Goal: Task Accomplishment & Management: Manage account settings

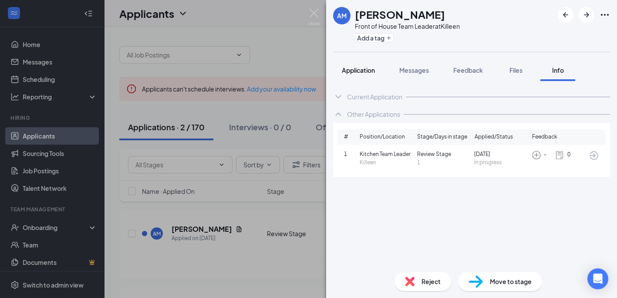
click at [356, 71] on span "Application" at bounding box center [358, 70] width 33 height 8
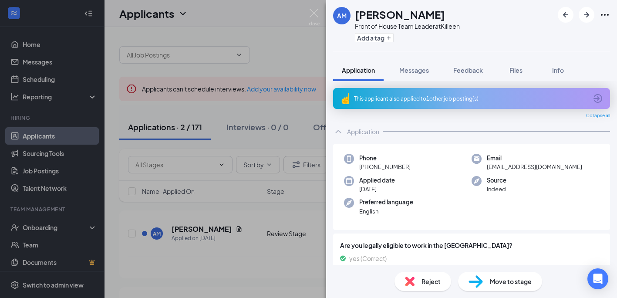
click at [517, 281] on span "Move to stage" at bounding box center [511, 281] width 42 height 10
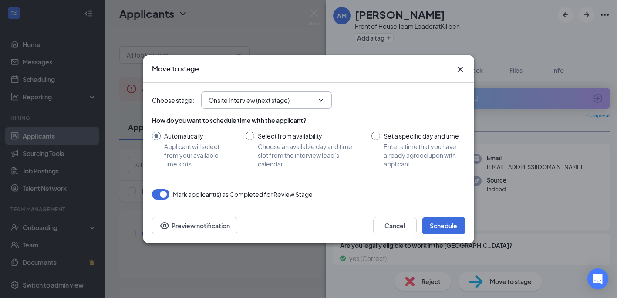
click at [321, 102] on icon "ChevronDown" at bounding box center [320, 100] width 7 height 7
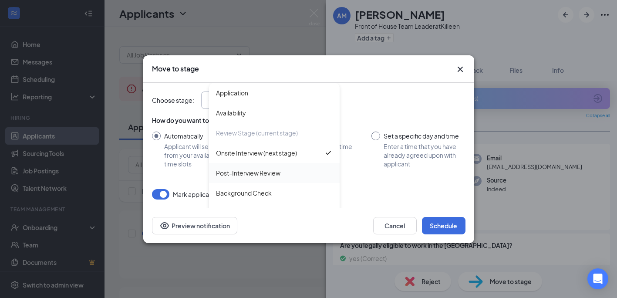
click at [262, 173] on div "Post-Interview Review" at bounding box center [248, 173] width 64 height 10
type input "Post-Interview Review"
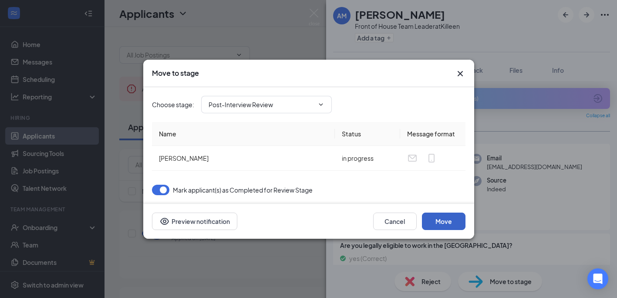
click at [444, 222] on button "Move" at bounding box center [444, 220] width 44 height 17
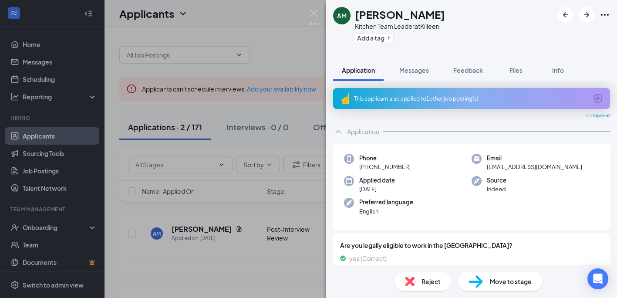
click at [507, 282] on span "Move to stage" at bounding box center [511, 281] width 42 height 10
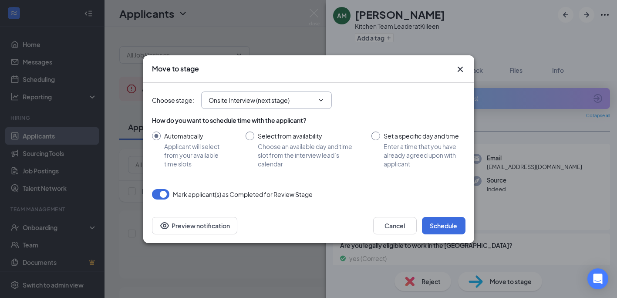
click at [278, 104] on input "Onsite Interview (next stage)" at bounding box center [261, 100] width 105 height 10
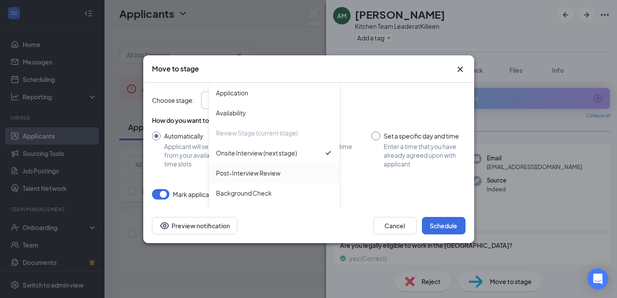
click at [257, 170] on div "Post-Interview Review" at bounding box center [248, 173] width 64 height 10
type input "Post-Interview Review"
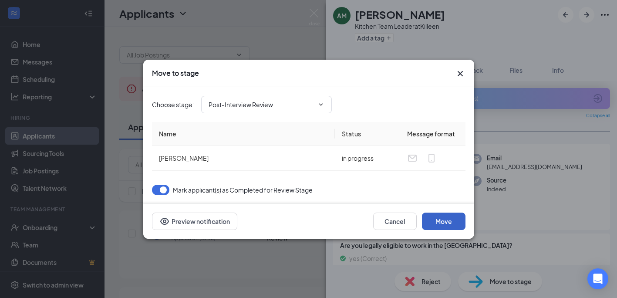
click at [449, 222] on button "Move" at bounding box center [444, 220] width 44 height 17
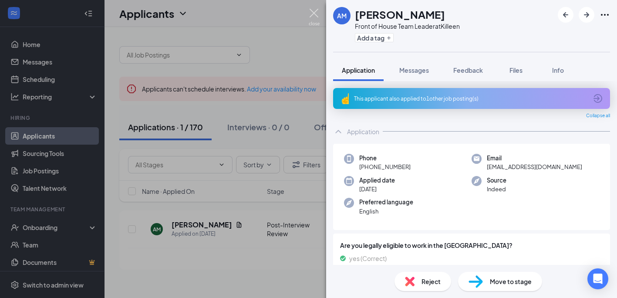
click at [315, 12] on img at bounding box center [314, 17] width 11 height 17
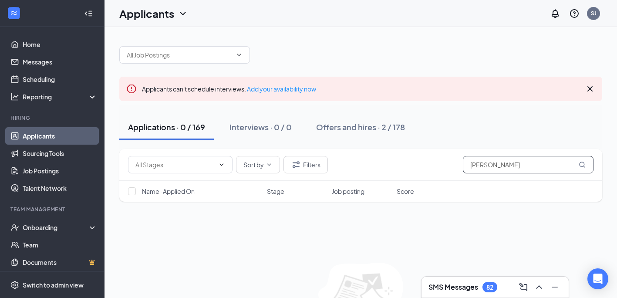
click at [496, 167] on input "[PERSON_NAME]" at bounding box center [528, 164] width 131 height 17
type input "M"
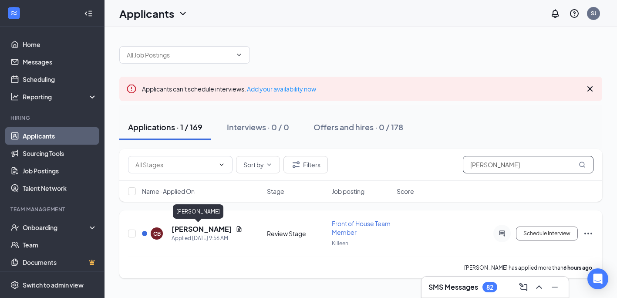
type input "[PERSON_NAME]"
click at [197, 227] on h5 "[PERSON_NAME]" at bounding box center [202, 229] width 61 height 10
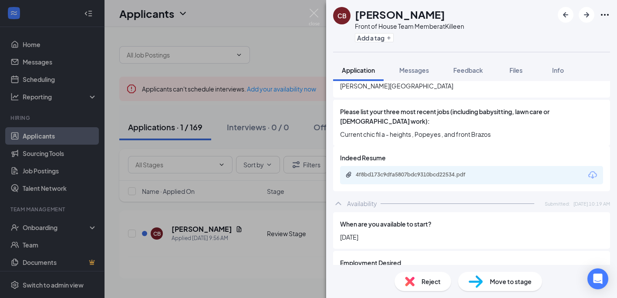
scroll to position [418, 0]
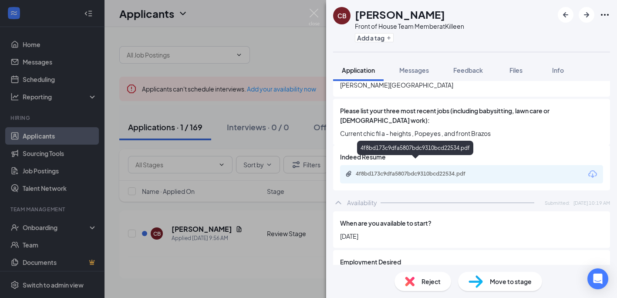
click at [421, 170] on div "4f8bd173c9dfa5807bdc9310bcd22534.pdf" at bounding box center [417, 173] width 122 height 7
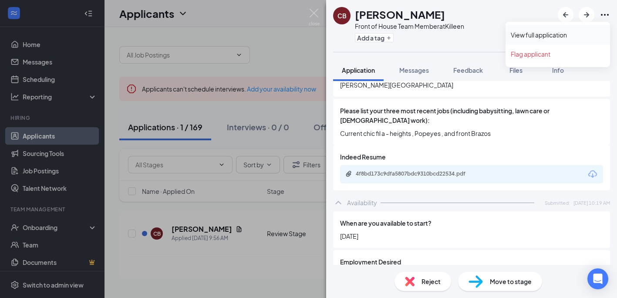
click at [561, 35] on link "View full application" at bounding box center [558, 34] width 94 height 9
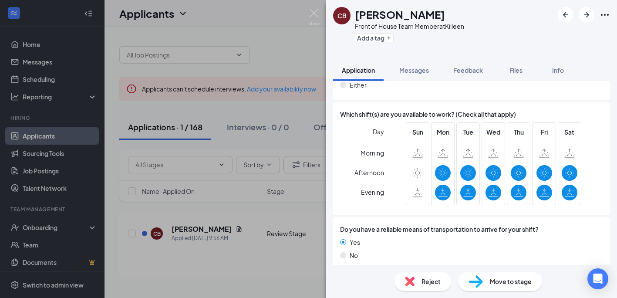
scroll to position [0, 0]
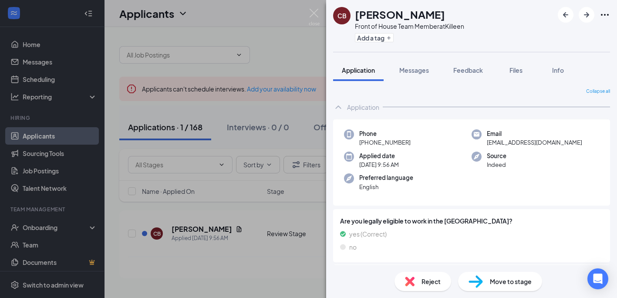
click at [499, 283] on span "Move to stage" at bounding box center [511, 281] width 42 height 10
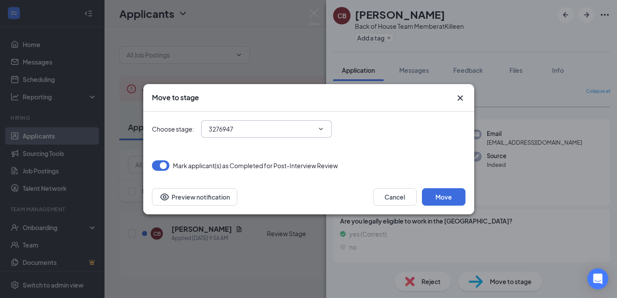
click at [321, 129] on icon "ChevronDown" at bounding box center [320, 128] width 7 height 7
click at [460, 96] on icon "Cross" at bounding box center [460, 98] width 10 height 10
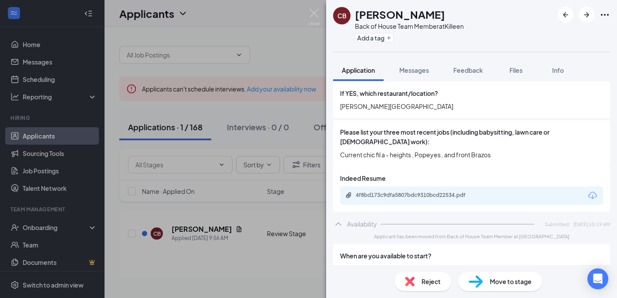
scroll to position [644, 0]
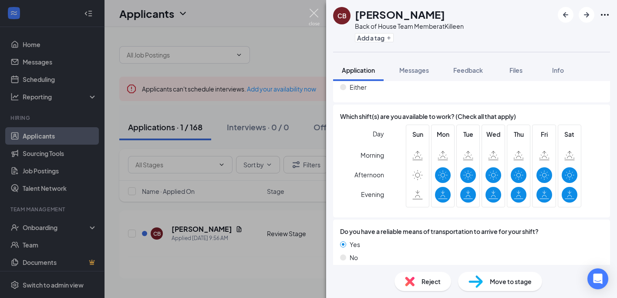
click at [314, 13] on img at bounding box center [314, 17] width 11 height 17
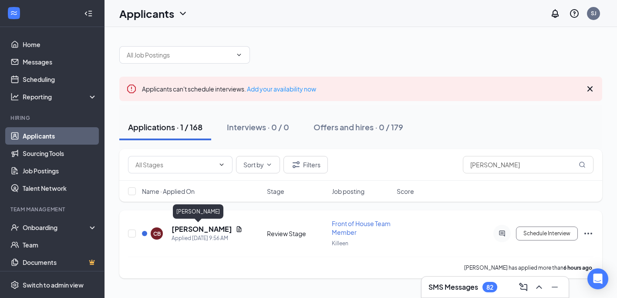
click at [190, 228] on h5 "[PERSON_NAME]" at bounding box center [202, 229] width 61 height 10
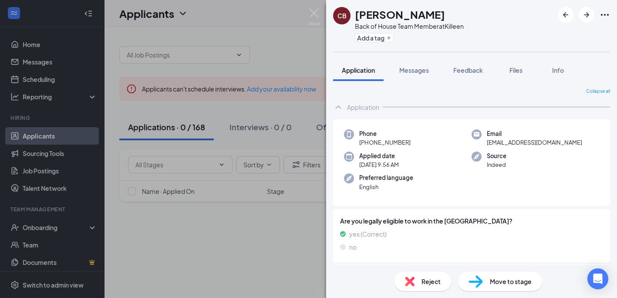
click at [497, 283] on span "Move to stage" at bounding box center [511, 281] width 42 height 10
type input "Offer Letter (next stage)"
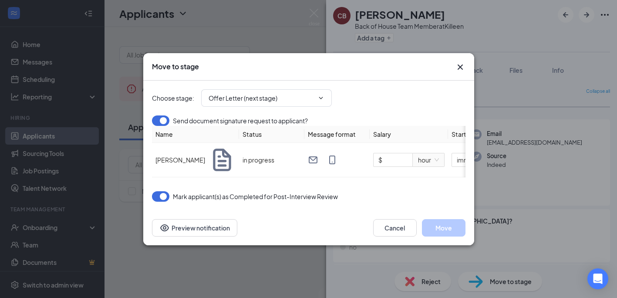
click at [462, 63] on icon "Cross" at bounding box center [460, 67] width 10 height 10
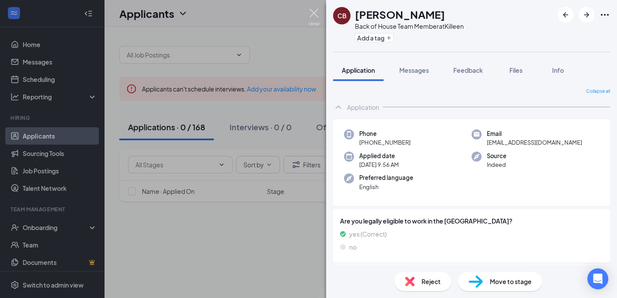
click at [314, 12] on img at bounding box center [314, 17] width 11 height 17
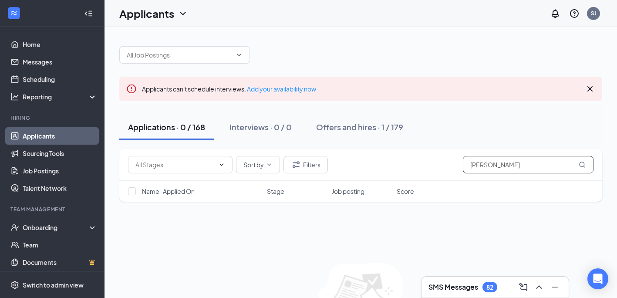
click at [493, 166] on input "[PERSON_NAME]" at bounding box center [528, 164] width 131 height 17
type input "C"
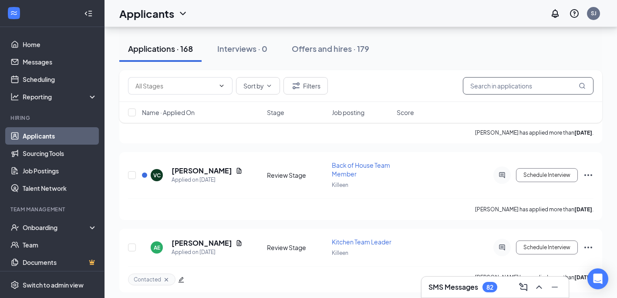
scroll to position [10247, 0]
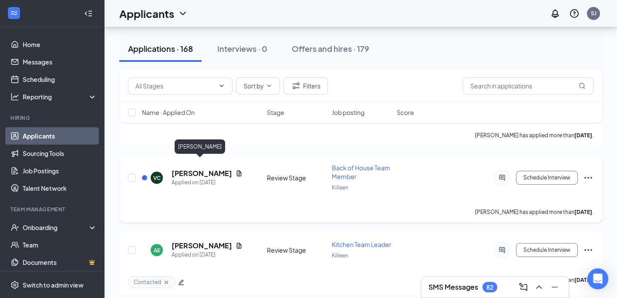
click at [200, 169] on h5 "[PERSON_NAME]" at bounding box center [202, 174] width 61 height 10
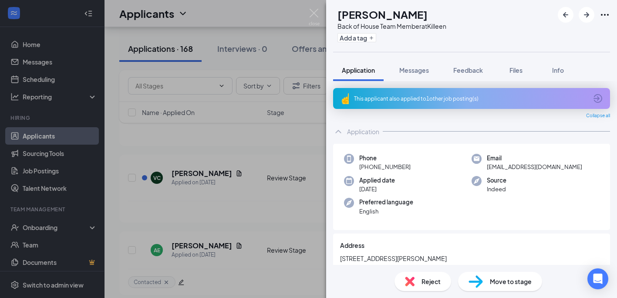
click at [423, 95] on div "This applicant also applied to 1 other job posting(s)" at bounding box center [470, 98] width 233 height 7
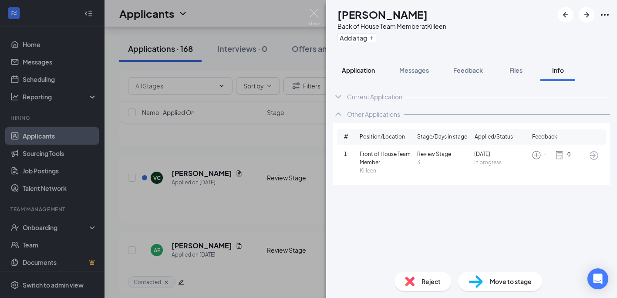
click at [359, 71] on span "Application" at bounding box center [358, 70] width 33 height 8
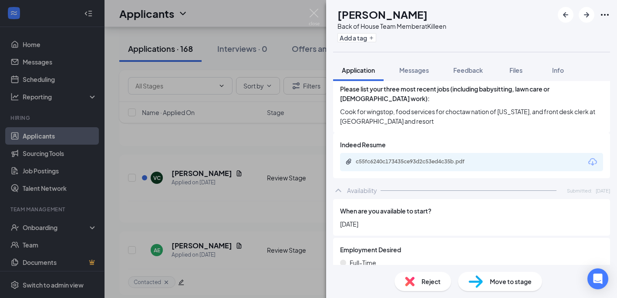
scroll to position [462, 0]
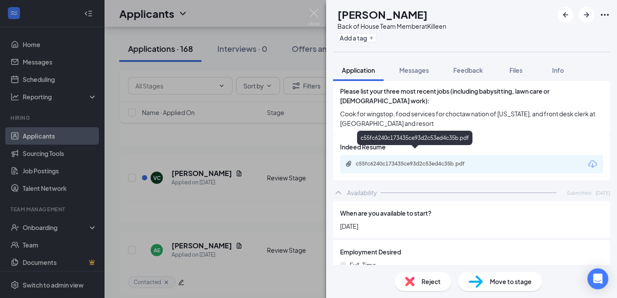
click at [434, 160] on div "c55fc6240c173435ce93d2c53ed4c35b.pdf" at bounding box center [417, 163] width 122 height 7
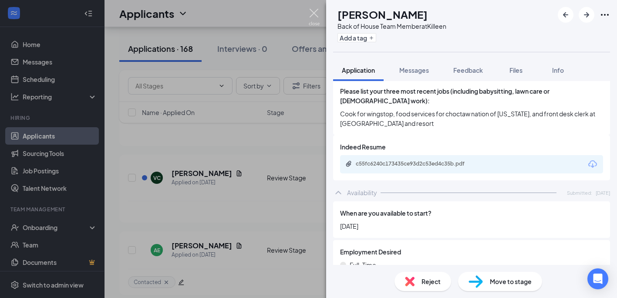
click at [315, 14] on img at bounding box center [314, 17] width 11 height 17
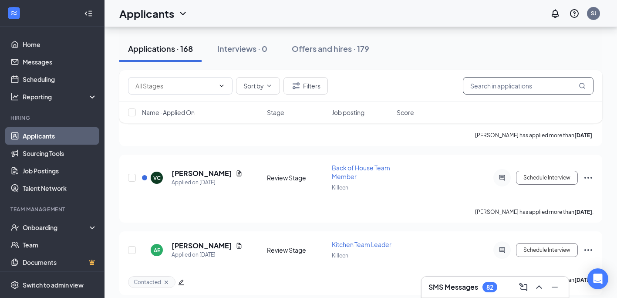
click at [537, 88] on input "text" at bounding box center [528, 85] width 131 height 17
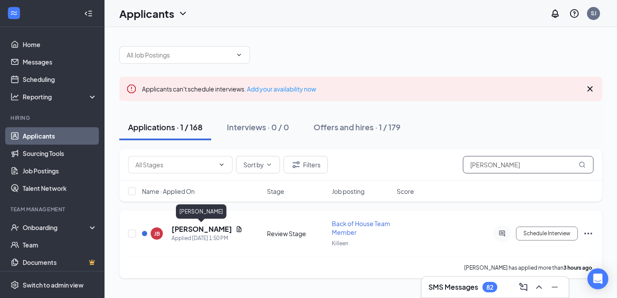
type input "[PERSON_NAME]"
click at [211, 231] on h5 "[PERSON_NAME]" at bounding box center [202, 229] width 61 height 10
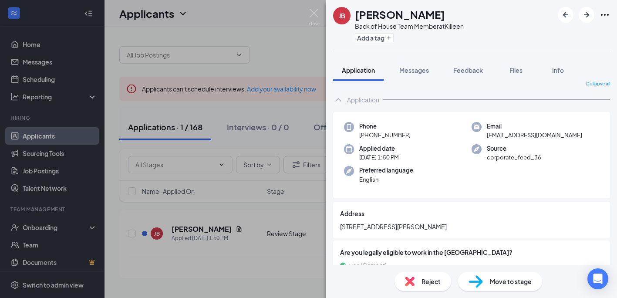
scroll to position [9, 0]
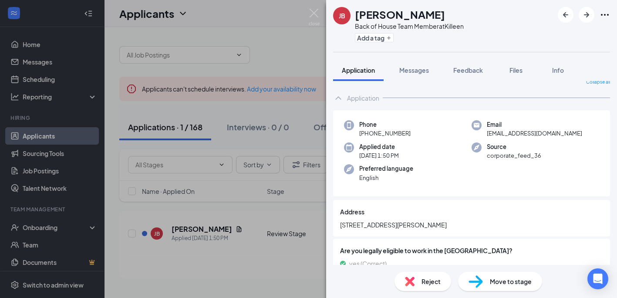
click at [509, 280] on span "Move to stage" at bounding box center [511, 281] width 42 height 10
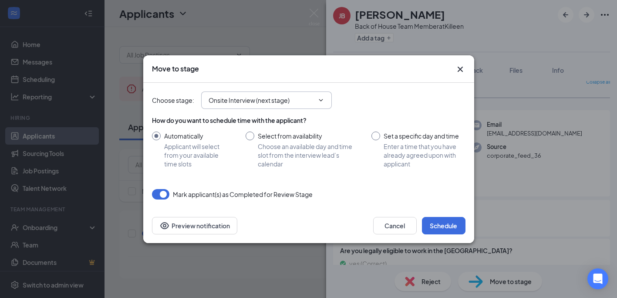
click at [320, 102] on icon "ChevronDown" at bounding box center [320, 100] width 7 height 7
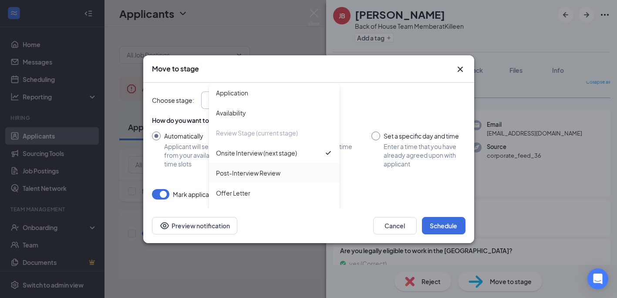
click at [256, 173] on div "Post-Interview Review" at bounding box center [248, 173] width 64 height 10
type input "Post-Interview Review"
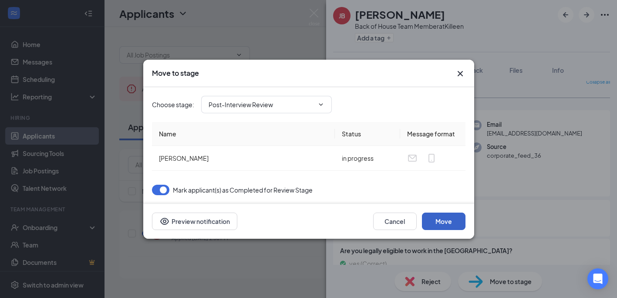
click at [447, 219] on button "Move" at bounding box center [444, 220] width 44 height 17
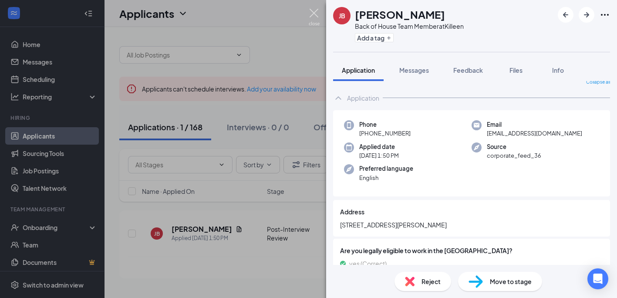
click at [314, 11] on img at bounding box center [314, 17] width 11 height 17
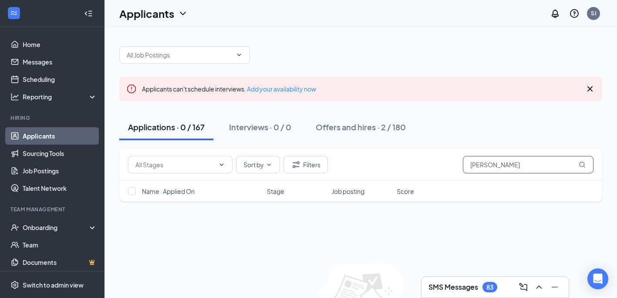
click at [496, 166] on input "[PERSON_NAME]" at bounding box center [528, 164] width 131 height 17
type input "J"
type input "E"
type input "[PERSON_NAME]"
click at [311, 167] on button "Filters" at bounding box center [305, 164] width 44 height 17
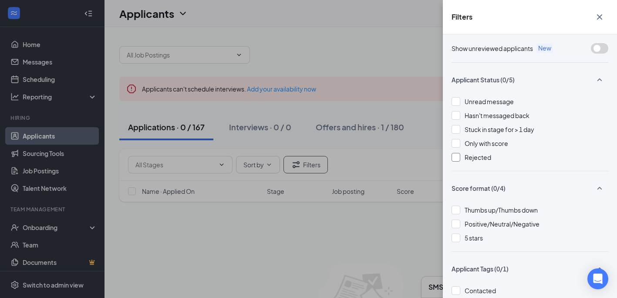
click at [454, 159] on div at bounding box center [456, 157] width 9 height 9
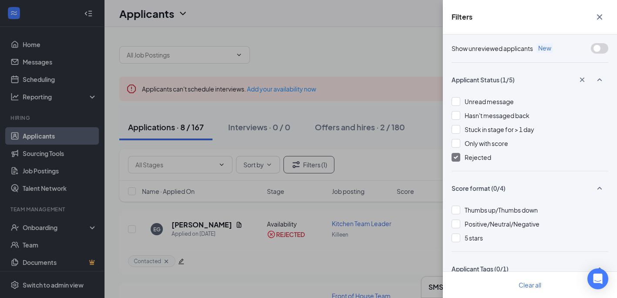
click at [600, 17] on icon "Cross" at bounding box center [599, 16] width 5 height 5
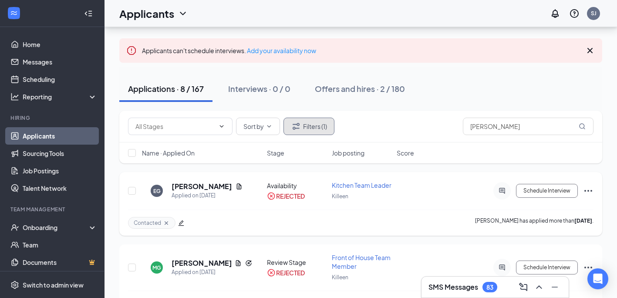
scroll to position [37, 0]
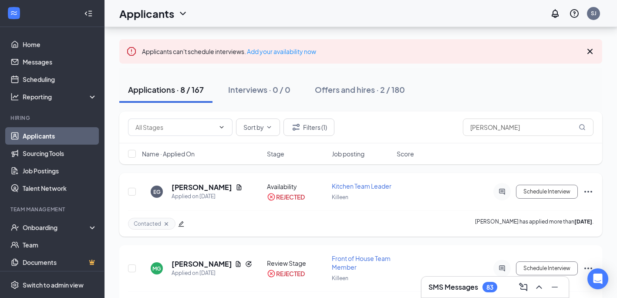
click at [145, 227] on span "Contacted" at bounding box center [147, 223] width 27 height 7
click at [202, 192] on h5 "[PERSON_NAME]" at bounding box center [202, 187] width 61 height 10
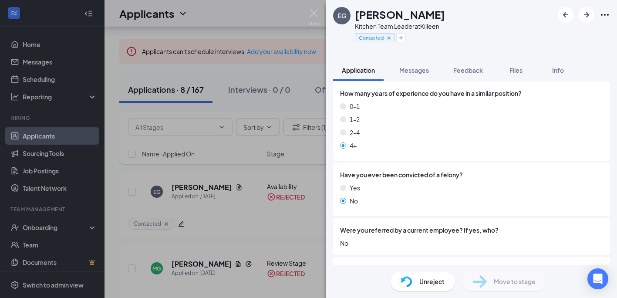
scroll to position [463, 0]
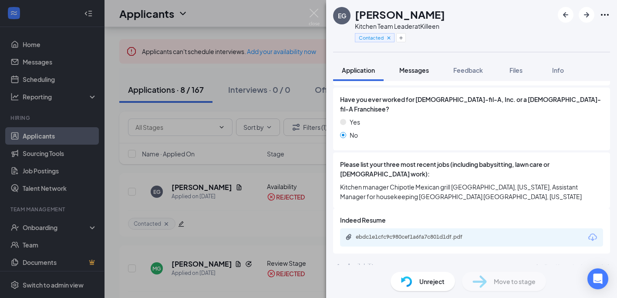
click at [421, 64] on button "Messages" at bounding box center [414, 70] width 47 height 22
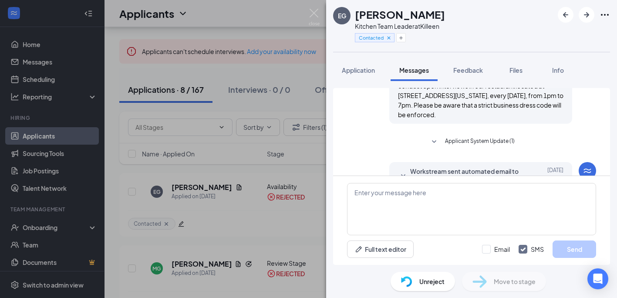
scroll to position [406, 0]
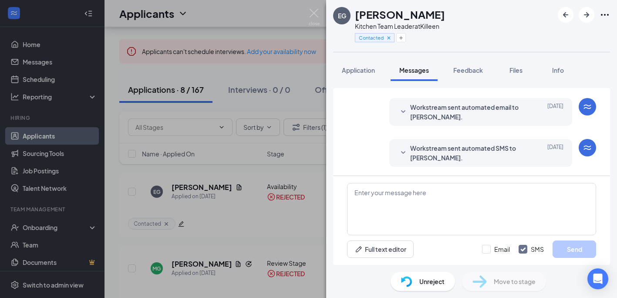
click at [424, 285] on span "Unreject" at bounding box center [431, 281] width 25 height 10
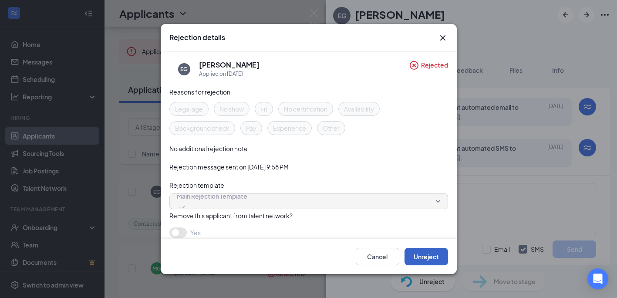
click at [428, 259] on button "Unreject" at bounding box center [427, 256] width 44 height 17
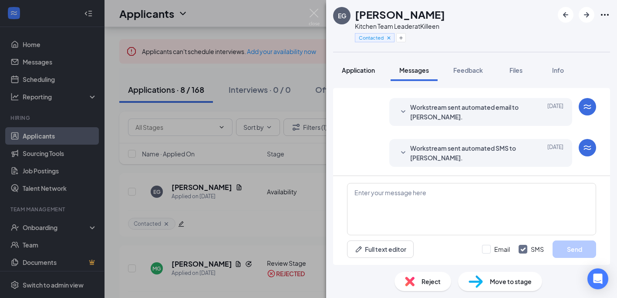
click at [360, 69] on span "Application" at bounding box center [358, 70] width 33 height 8
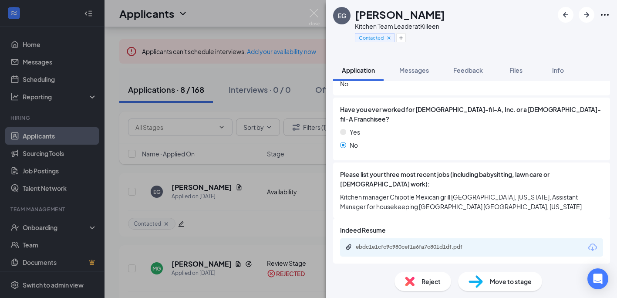
scroll to position [463, 0]
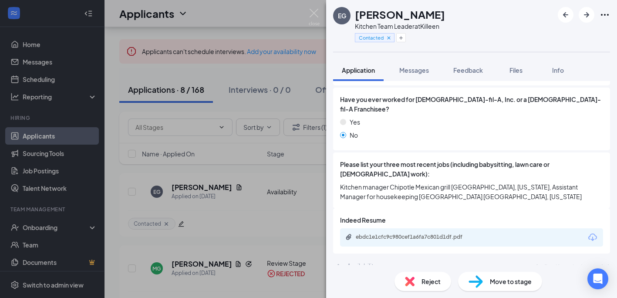
click at [337, 260] on icon "ChevronUp" at bounding box center [338, 265] width 10 height 10
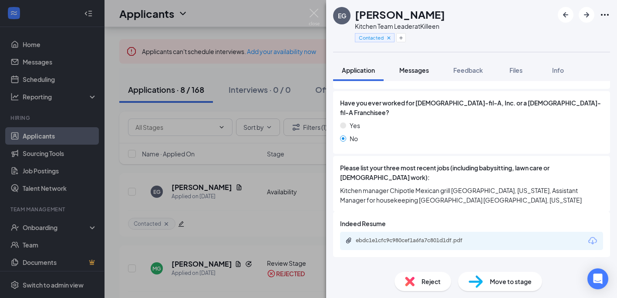
click at [414, 71] on span "Messages" at bounding box center [414, 70] width 30 height 8
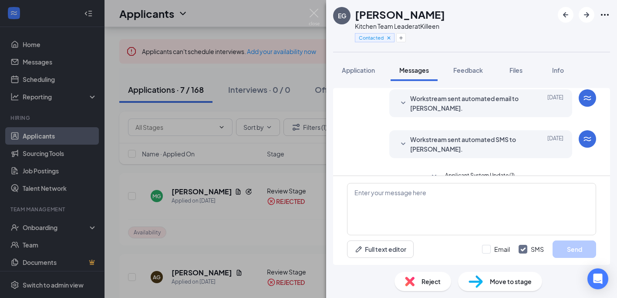
scroll to position [391, 0]
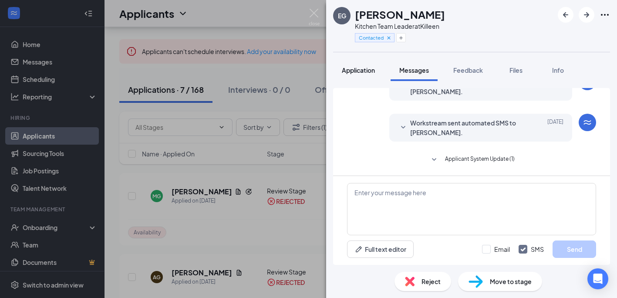
click at [363, 70] on span "Application" at bounding box center [358, 70] width 33 height 8
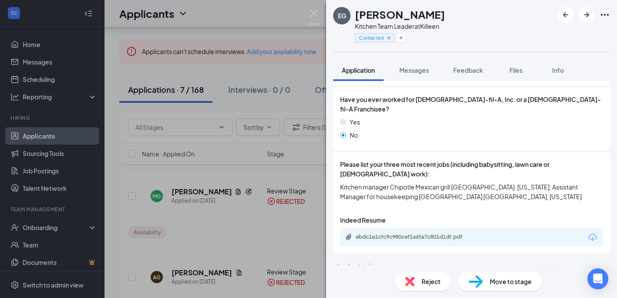
scroll to position [459, 0]
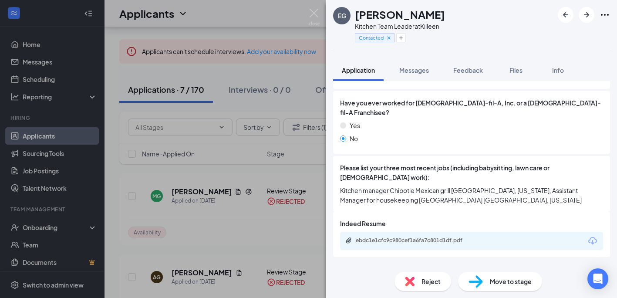
click at [503, 281] on span "Move to stage" at bounding box center [511, 281] width 42 height 10
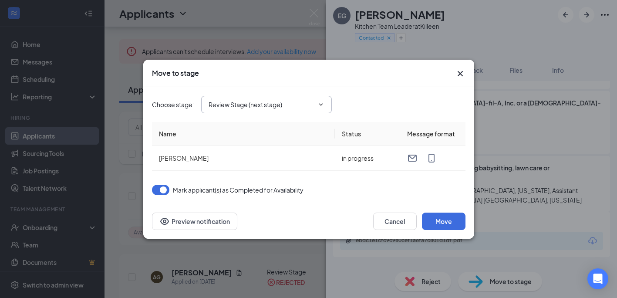
click at [316, 105] on span at bounding box center [320, 104] width 9 height 7
click at [320, 105] on icon "ChevronDown" at bounding box center [321, 104] width 4 height 2
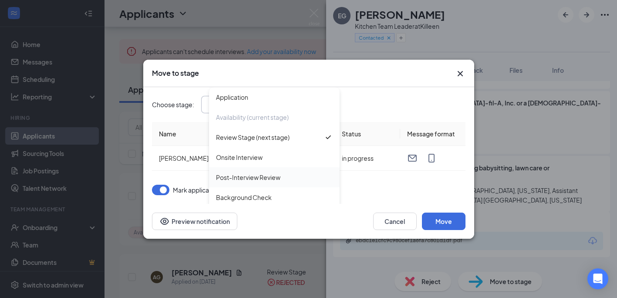
click at [249, 179] on div "Post-Interview Review" at bounding box center [248, 177] width 64 height 10
type input "Post-Interview Review"
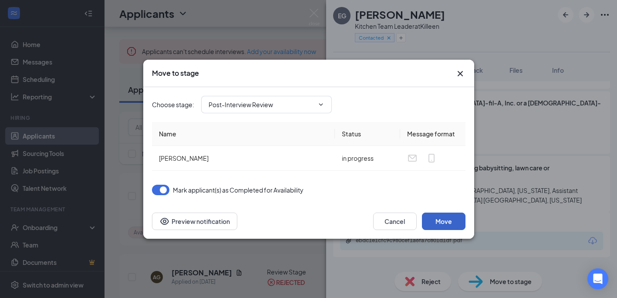
click at [444, 220] on button "Move" at bounding box center [444, 220] width 44 height 17
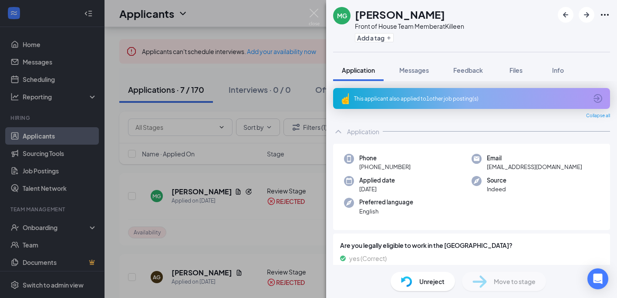
click at [415, 100] on div "This applicant also applied to 1 other job posting(s)" at bounding box center [470, 98] width 233 height 7
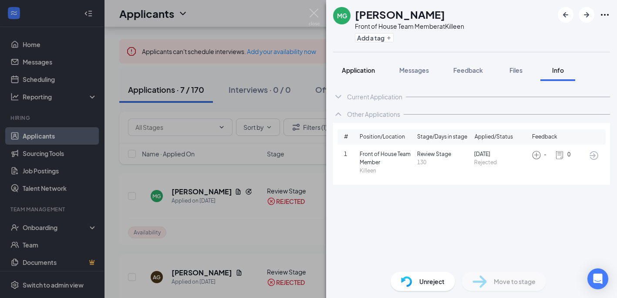
click at [356, 70] on span "Application" at bounding box center [358, 70] width 33 height 8
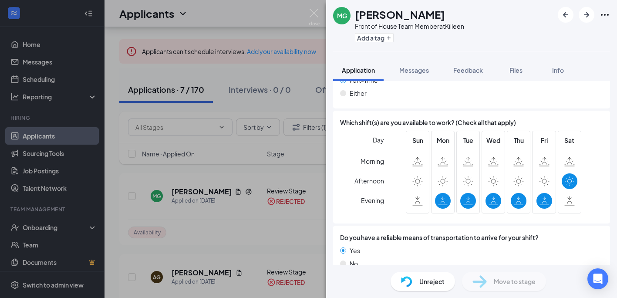
scroll to position [637, 0]
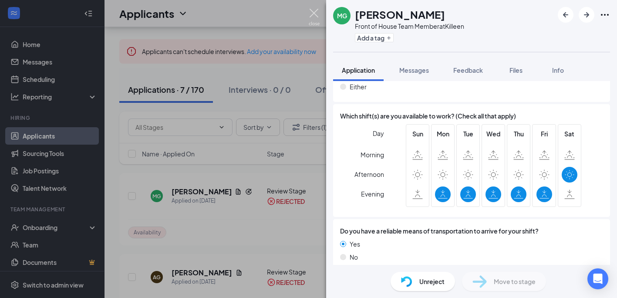
click at [313, 12] on img at bounding box center [314, 17] width 11 height 17
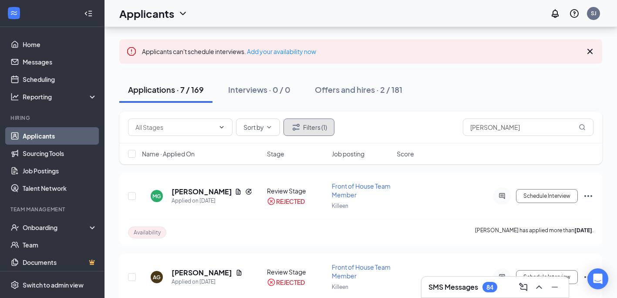
click at [316, 128] on button "Filters (1)" at bounding box center [308, 126] width 51 height 17
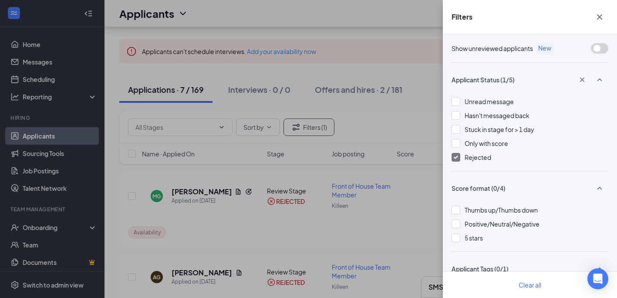
click at [454, 158] on img at bounding box center [456, 156] width 4 height 3
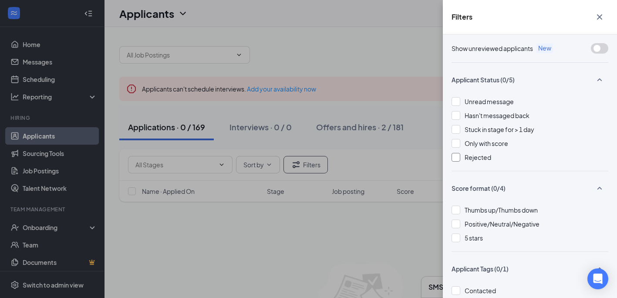
click at [599, 16] on icon "Cross" at bounding box center [599, 16] width 5 height 5
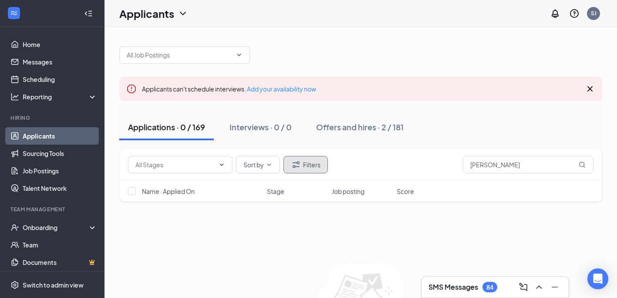
click at [310, 168] on button "Filters" at bounding box center [305, 164] width 44 height 17
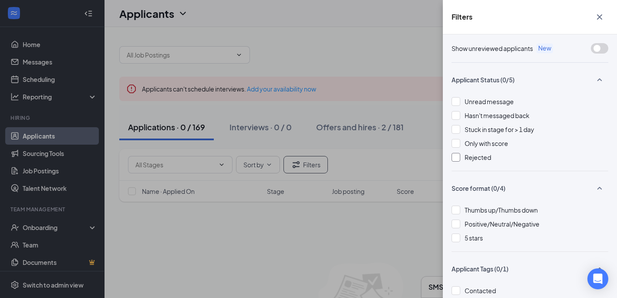
click at [456, 159] on div at bounding box center [456, 157] width 9 height 9
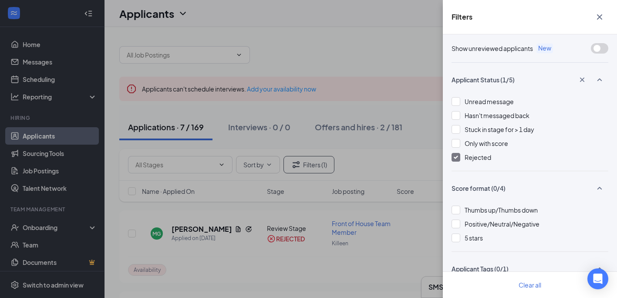
click at [601, 17] on icon "Cross" at bounding box center [599, 17] width 10 height 10
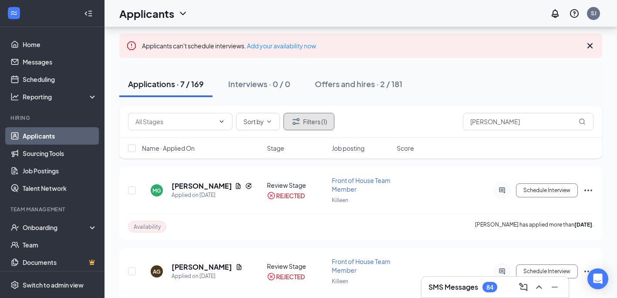
scroll to position [42, 0]
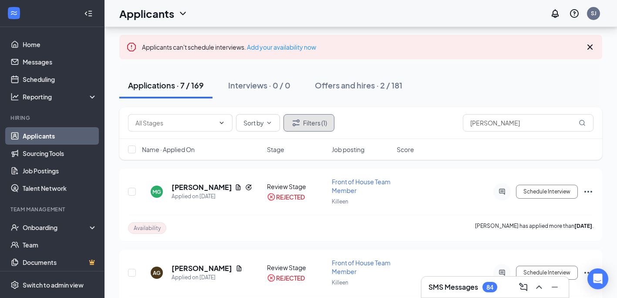
click at [327, 124] on button "Filters (1)" at bounding box center [308, 122] width 51 height 17
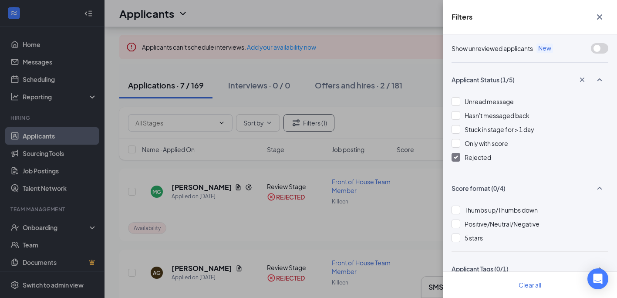
click at [455, 157] on img at bounding box center [456, 156] width 4 height 3
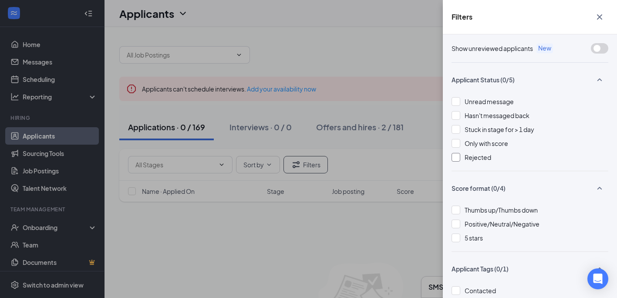
click at [600, 17] on icon "Cross" at bounding box center [599, 16] width 5 height 5
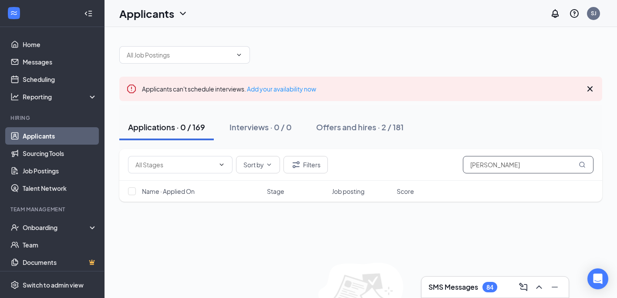
click at [499, 165] on input "[PERSON_NAME]" at bounding box center [528, 164] width 131 height 17
type input "G"
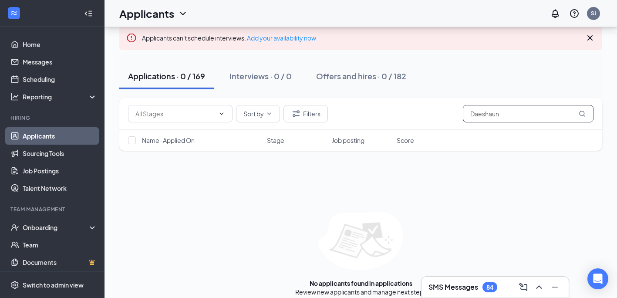
scroll to position [60, 0]
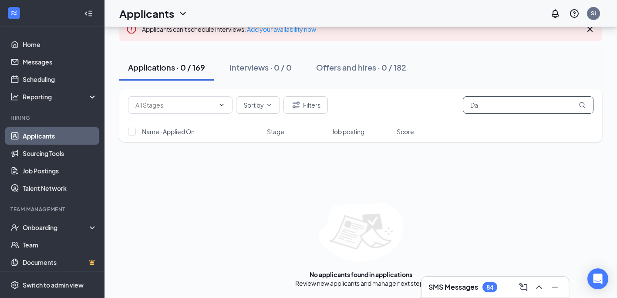
type input "D"
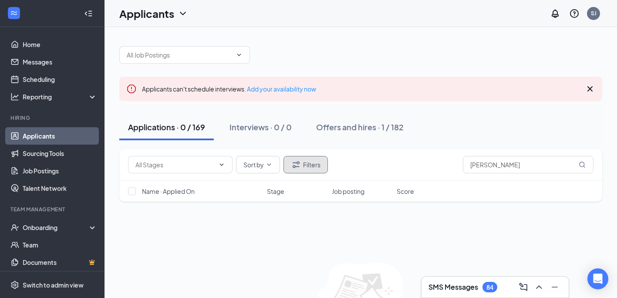
click at [312, 164] on button "Filters" at bounding box center [305, 164] width 44 height 17
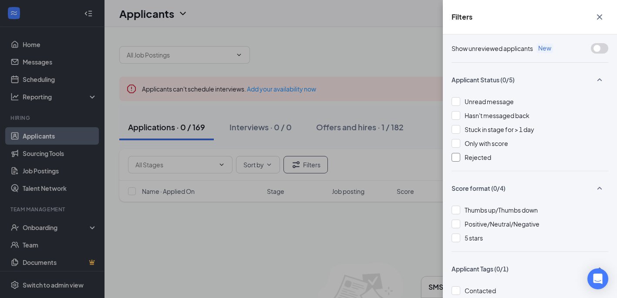
click at [456, 157] on div at bounding box center [456, 157] width 9 height 9
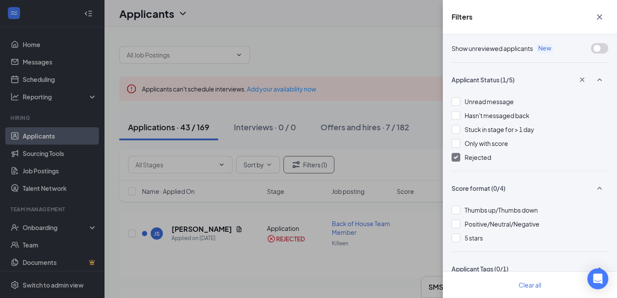
click at [597, 19] on icon "Cross" at bounding box center [599, 16] width 5 height 5
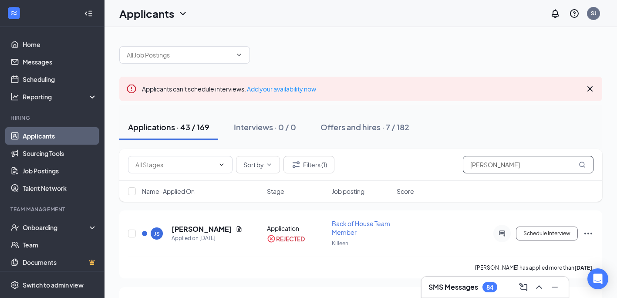
click at [492, 163] on input "[PERSON_NAME]" at bounding box center [528, 164] width 131 height 17
type input "J"
type input "Daeshaun"
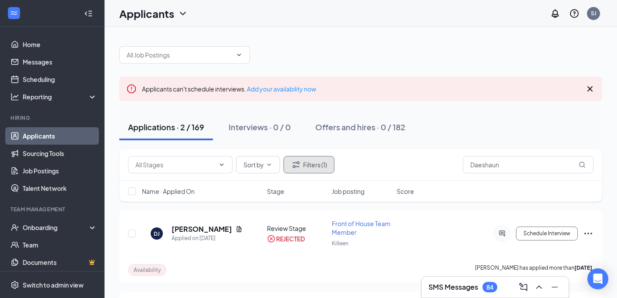
click at [317, 165] on button "Filters (1)" at bounding box center [308, 164] width 51 height 17
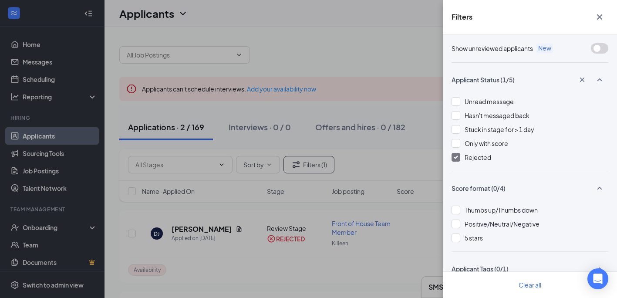
click at [456, 156] on img at bounding box center [456, 156] width 4 height 3
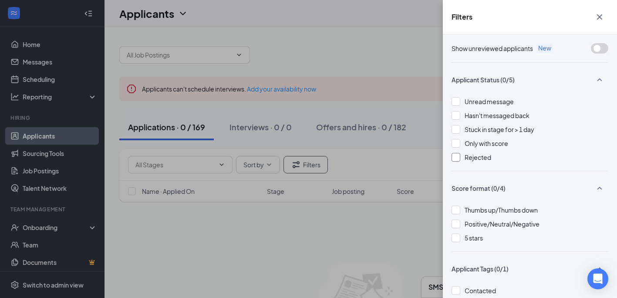
click at [602, 13] on icon "Cross" at bounding box center [599, 17] width 10 height 10
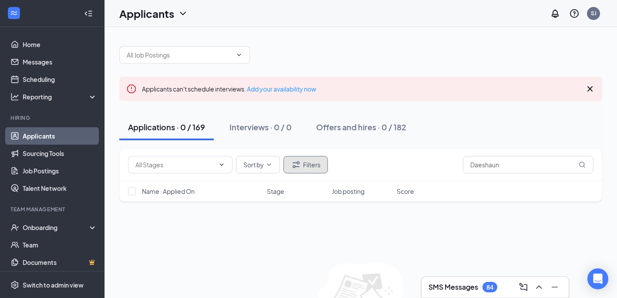
click at [307, 163] on button "Filters" at bounding box center [305, 164] width 44 height 17
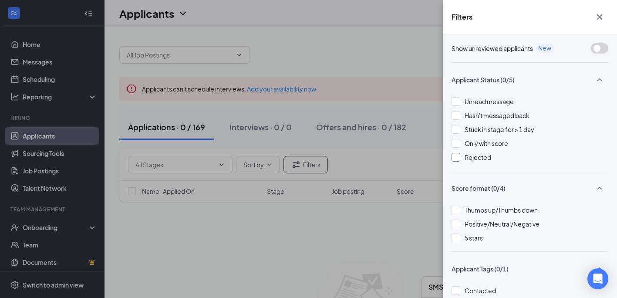
click at [458, 157] on div at bounding box center [456, 157] width 9 height 9
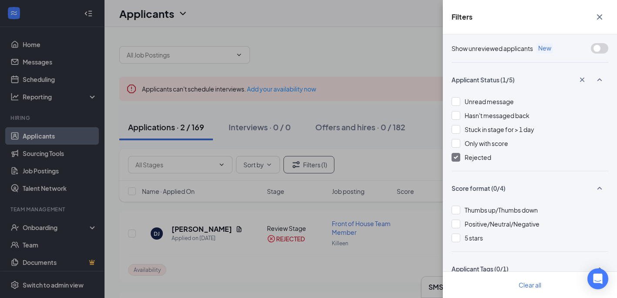
click at [598, 19] on icon "Cross" at bounding box center [599, 17] width 10 height 10
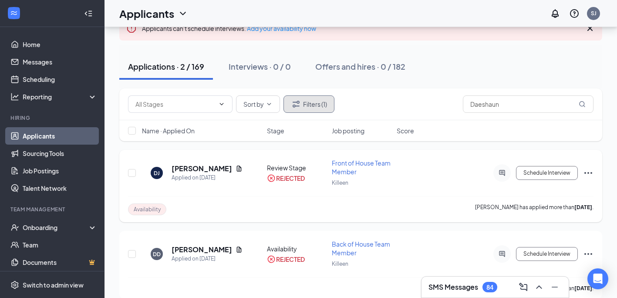
scroll to position [58, 0]
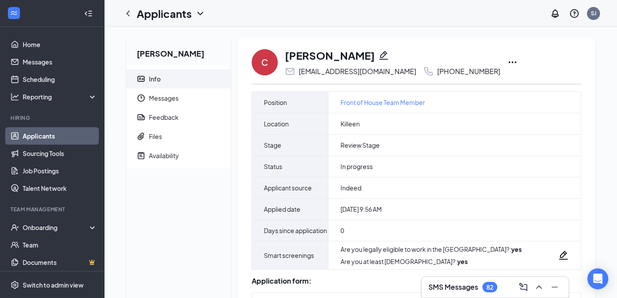
click at [507, 62] on icon "Ellipses" at bounding box center [512, 62] width 10 height 10
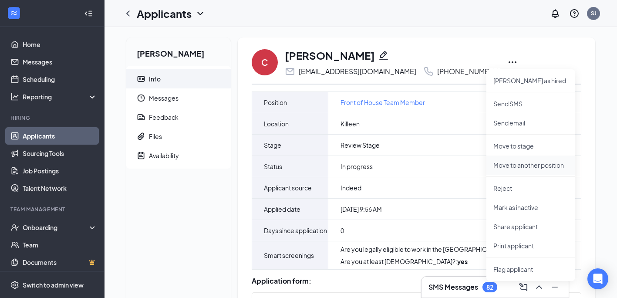
click at [506, 163] on p "Move to another position" at bounding box center [530, 165] width 75 height 9
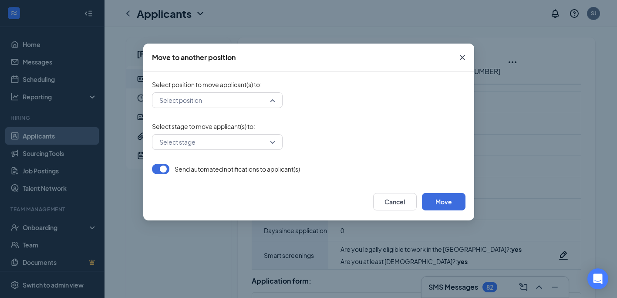
click at [275, 101] on div "Select position" at bounding box center [217, 100] width 131 height 16
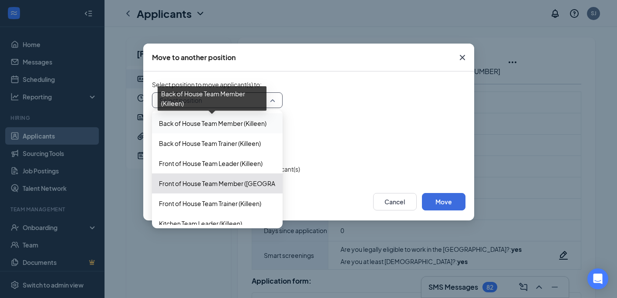
click at [212, 125] on span "Back of House Team Member (Killeen)" at bounding box center [213, 123] width 108 height 10
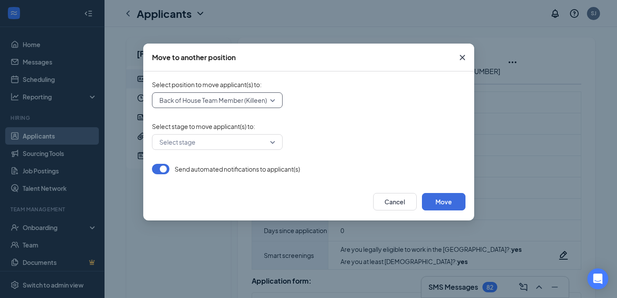
click at [271, 143] on div "Select stage" at bounding box center [217, 142] width 131 height 16
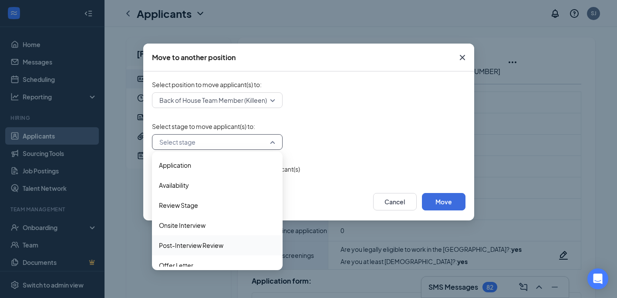
click at [206, 244] on span "Post-Interview Review" at bounding box center [191, 245] width 64 height 10
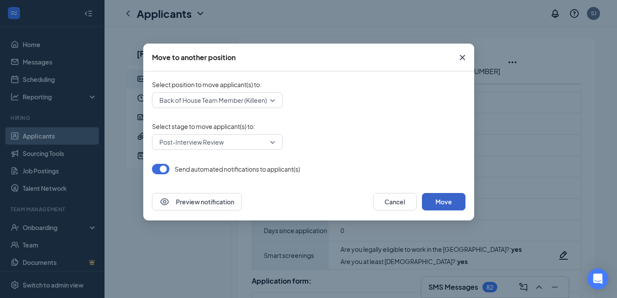
click at [441, 204] on button "Move" at bounding box center [444, 201] width 44 height 17
